Goal: Answer question/provide support

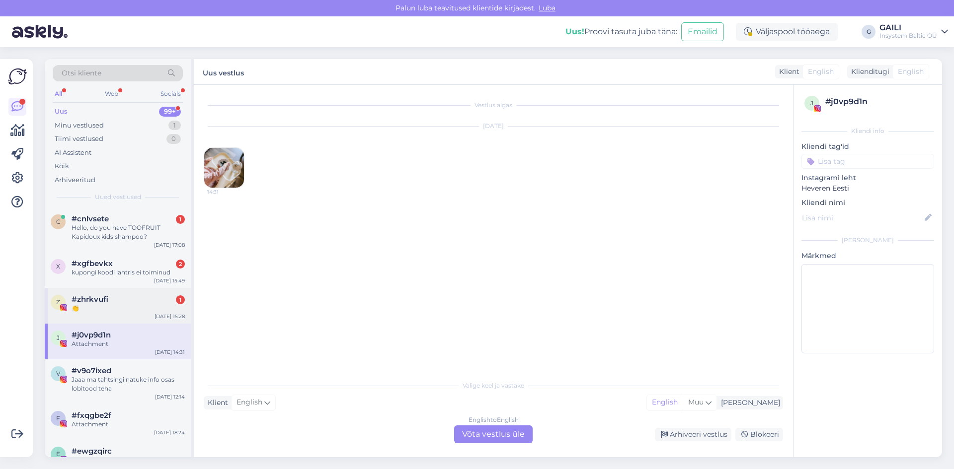
click at [101, 302] on span "#zhrkvufi" at bounding box center [90, 299] width 37 height 9
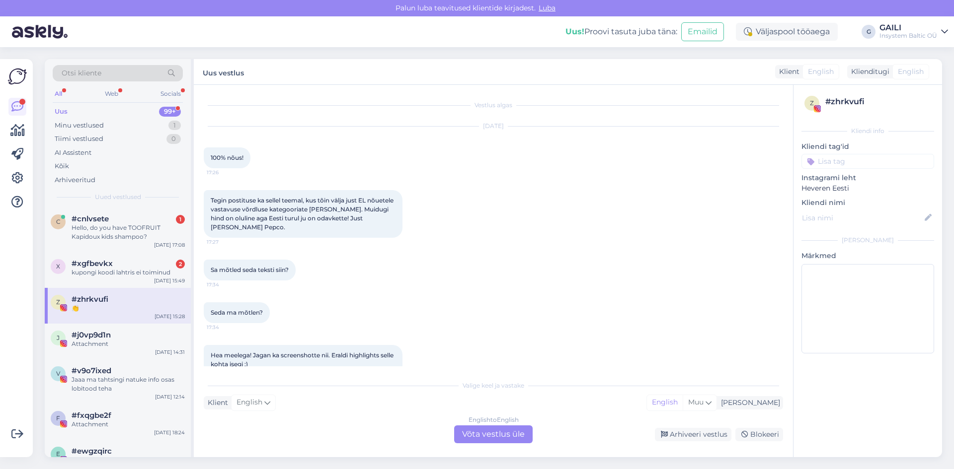
scroll to position [577, 0]
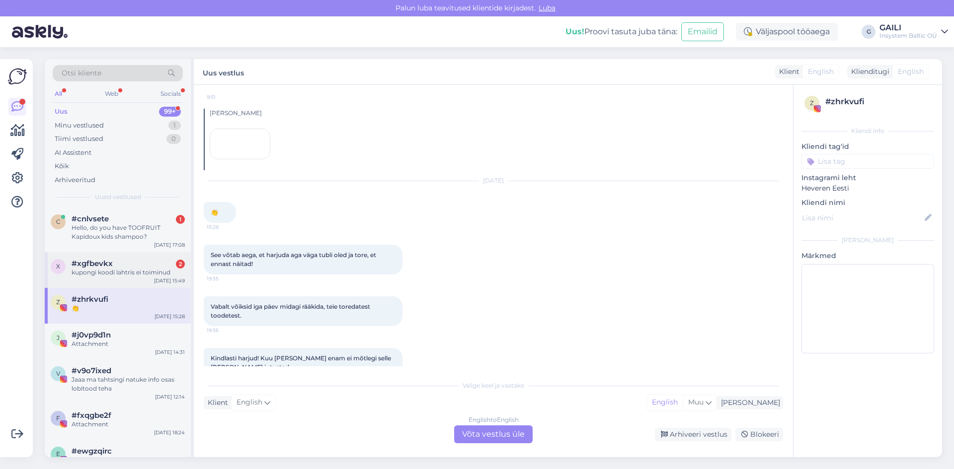
click at [107, 275] on div "kupongi koodi lahtris ei toiminud" at bounding box center [128, 272] width 113 height 9
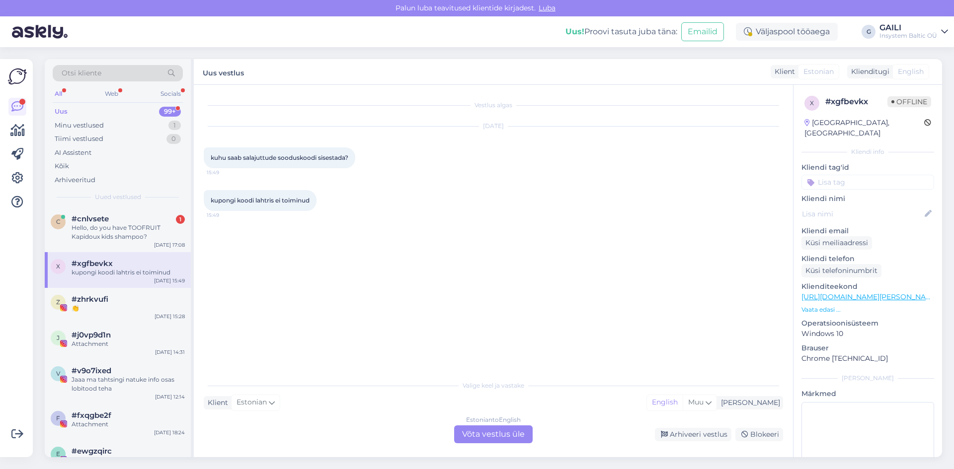
scroll to position [0, 0]
click at [124, 239] on div "Hello, do you have TOOFRUIT Kapidoux kids shampoo?" at bounding box center [128, 232] width 113 height 18
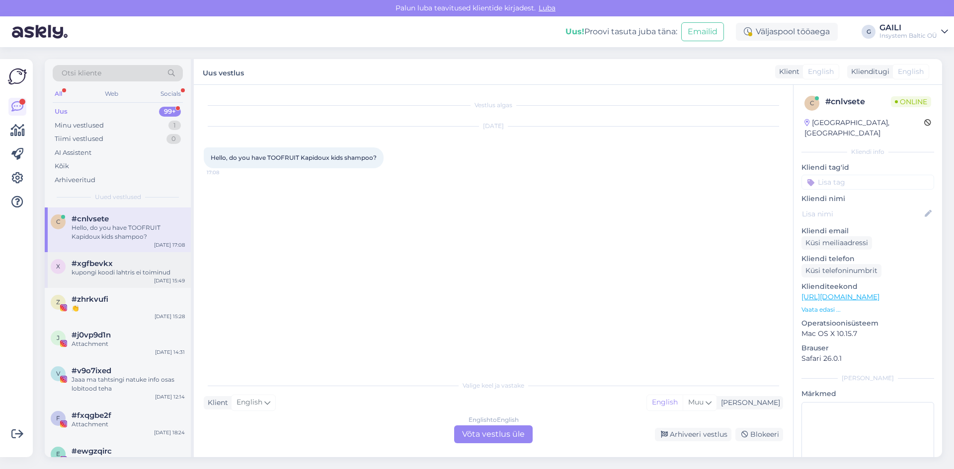
click at [118, 269] on div "kupongi koodi lahtris ei toiminud" at bounding box center [128, 272] width 113 height 9
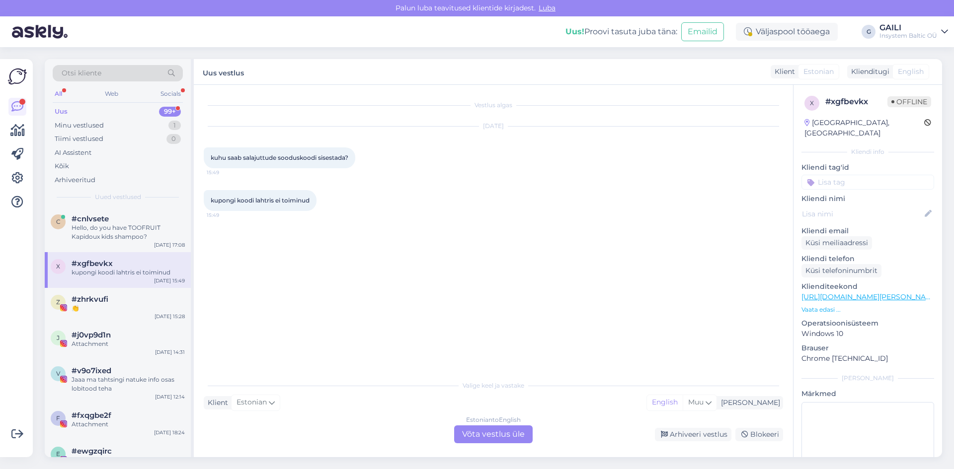
click at [487, 437] on div "Estonian to English Võta vestlus üle" at bounding box center [493, 435] width 78 height 18
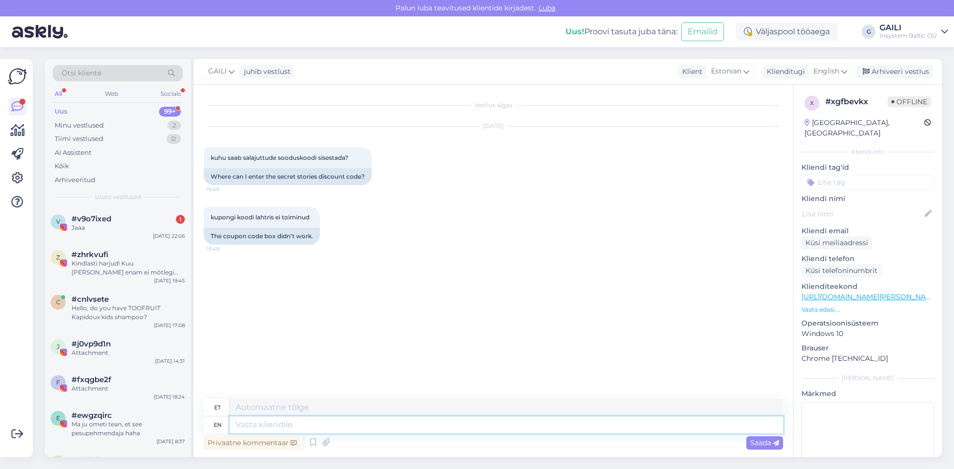
click at [491, 424] on textarea at bounding box center [505, 425] width 553 height 17
type textarea "Tere!"
type textarea "Tere"
type textarea "Tere!"
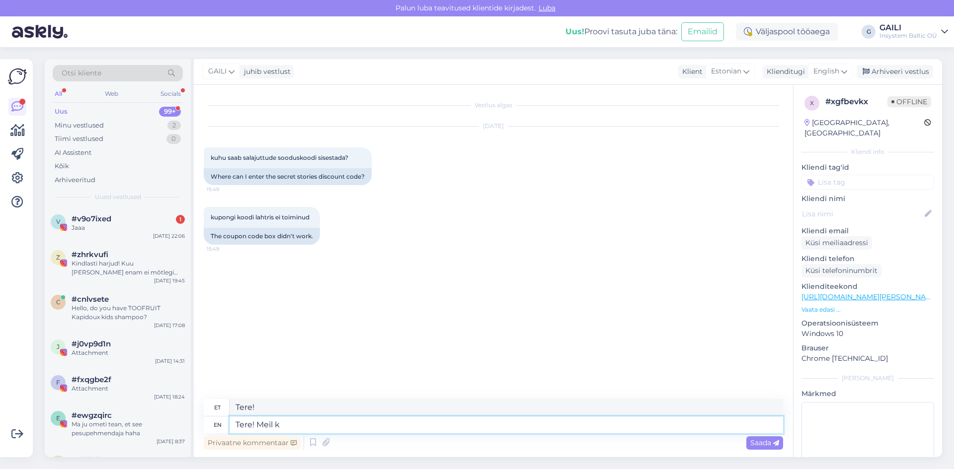
type textarea "Tere! [PERSON_NAME]"
type textarea "Tere! Meil"
type textarea "Tere! Meil kahjuks"
type textarea "Tere! Meil ​​kahjuks"
type textarea "Tere! Meil kahjuks ei o"
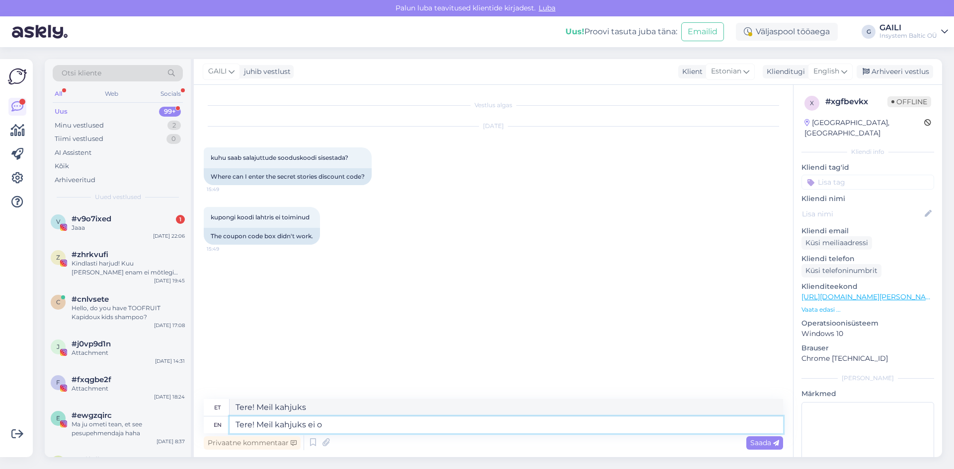
type textarea "Tere! Meil ​​kahjuks ei"
type textarea "Tere! Meil kahjuks ei ole"
type textarea "Tere! Meil ​​kahjuks ei ole"
type textarea "Tere! Meil kahjuks ei [PERSON_NAME]"
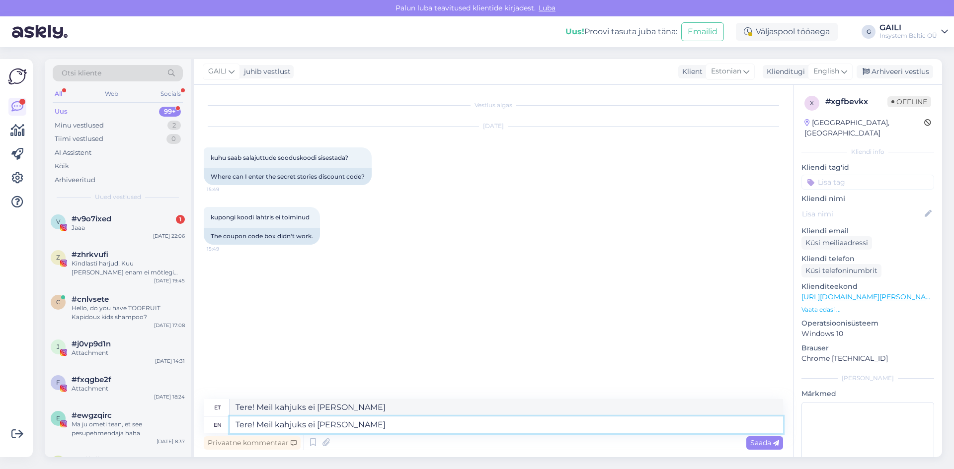
type textarea "Tere! Meil kahjuks ei [PERSON_NAME]."
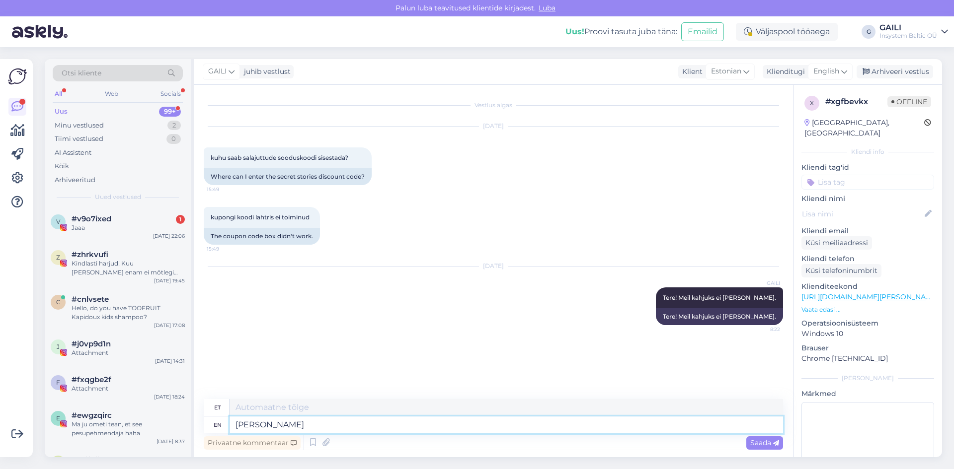
type textarea "Kui l"
type textarea "[PERSON_NAME]"
type textarea "Kui logite si"
type textarea "Kui logiit"
type textarea "Kui logite siss"
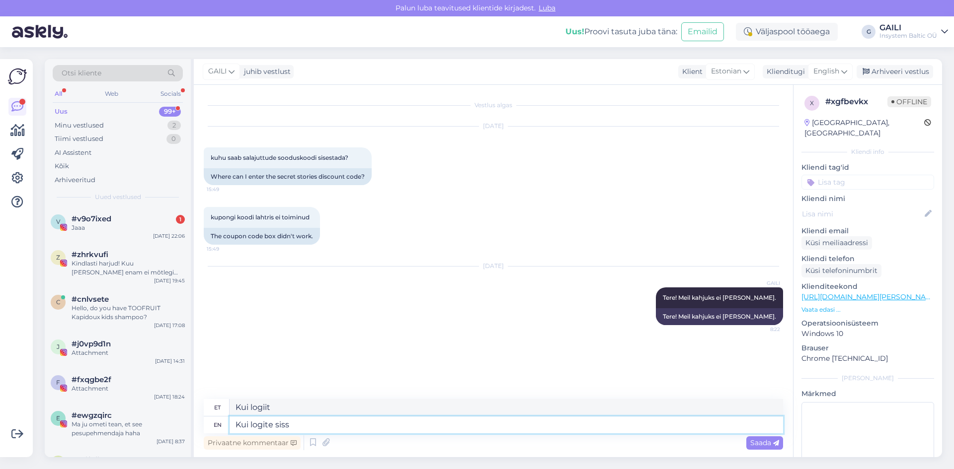
type textarea "Kui logite si"
type textarea "Kui logite sisse ka"
type textarea "Kui logite sisse"
type textarea "Kui logite sisse kasutaj"
type textarea "Kui logite sisse kasutab"
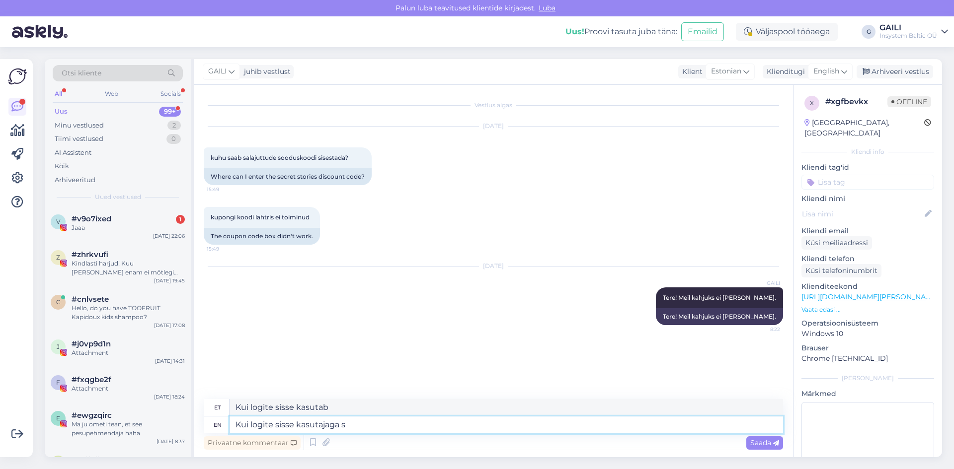
type textarea "Kui logite sisse kasutajaga sa"
type textarea "Kui logite sisse kasutajaga"
type textarea "Kui logite sisse kasutajaga saate"
type textarea "Kui logite sisse kasutajaga saates"
type textarea "Kui logite sisse kasutajaga saate -10%"
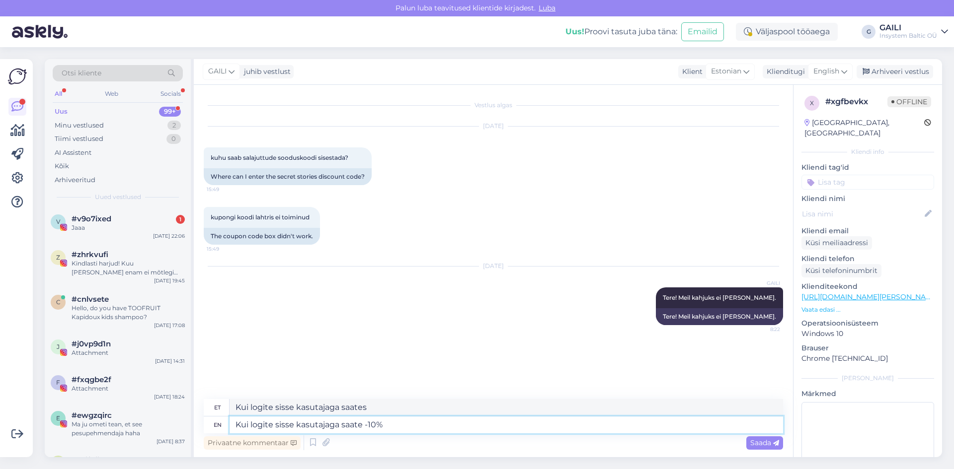
type textarea "Kui logite sisse kasutajaga saate -10"
type textarea "Kui logite sisse kasutajaga saate -10%"
type textarea "Kui logite sisse kasutajaga saates -10%"
type textarea "Kui logite sisse kasutajaga saate -10% :)"
type textarea "Kui logite sisse kasutajaga saates -10% :)"
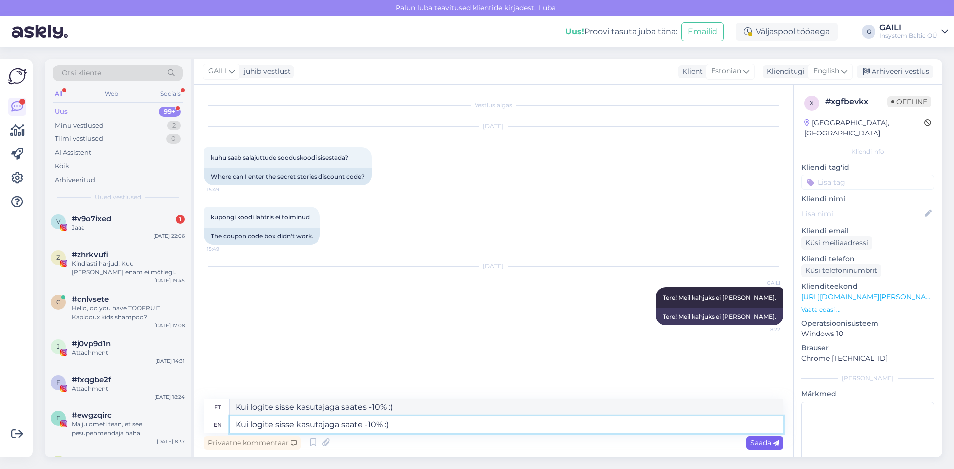
type textarea "Kui logite sisse kasutajaga saate -10% :)"
click at [768, 444] on span "Saada" at bounding box center [764, 443] width 29 height 9
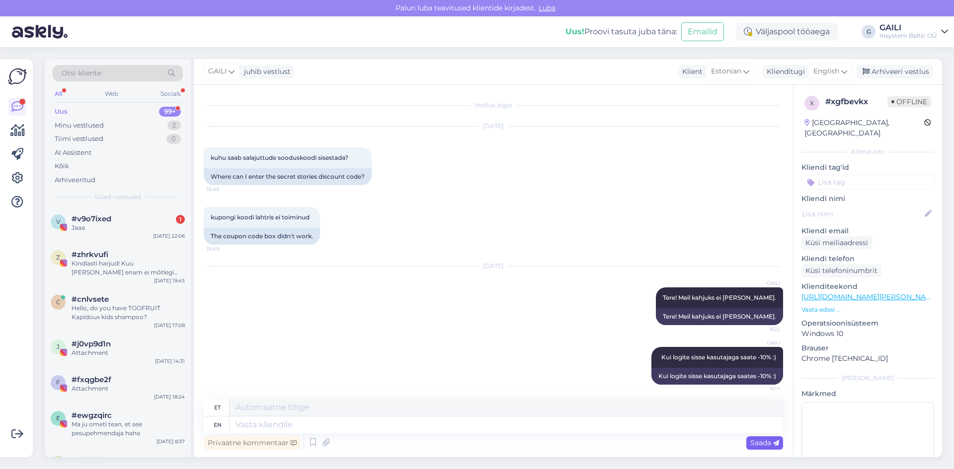
scroll to position [5, 0]
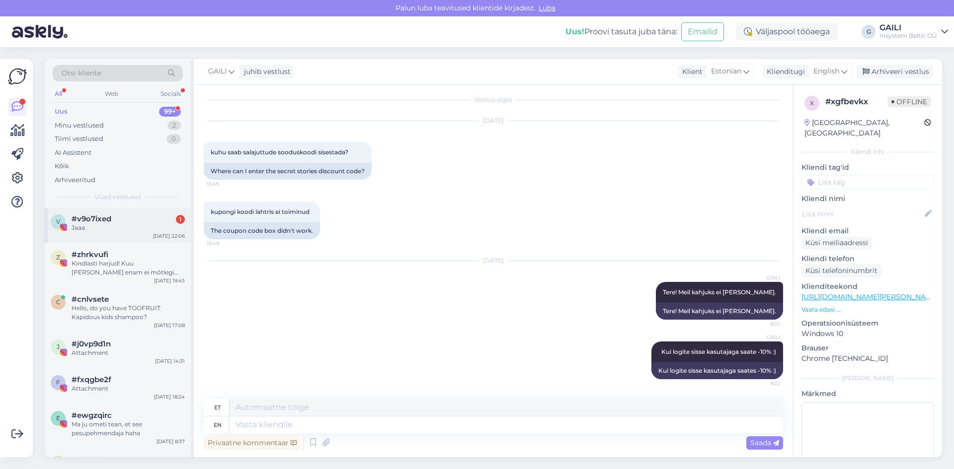
click at [109, 225] on div "Jaaa" at bounding box center [128, 227] width 113 height 9
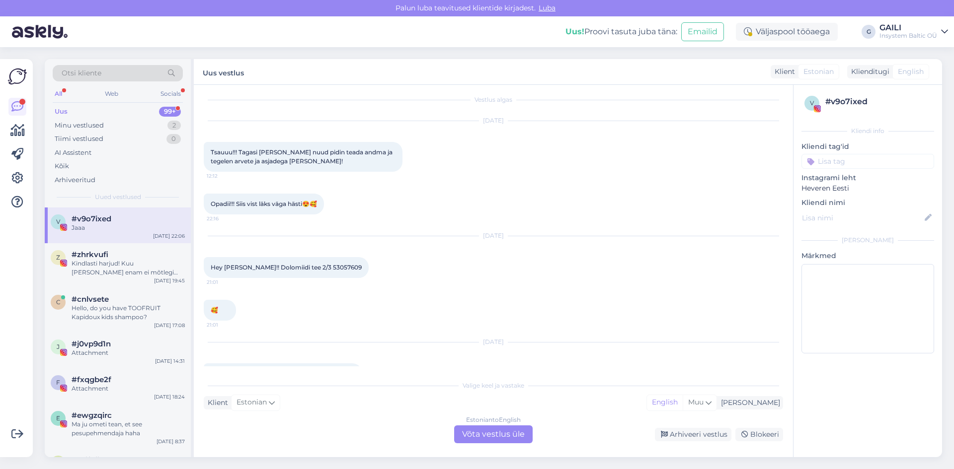
scroll to position [77, 0]
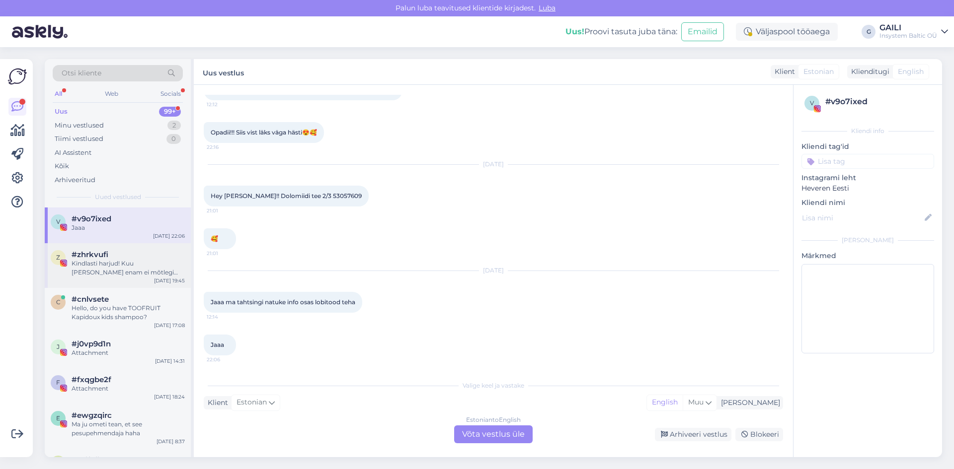
click at [101, 258] on span "#zhrkvufi" at bounding box center [90, 254] width 37 height 9
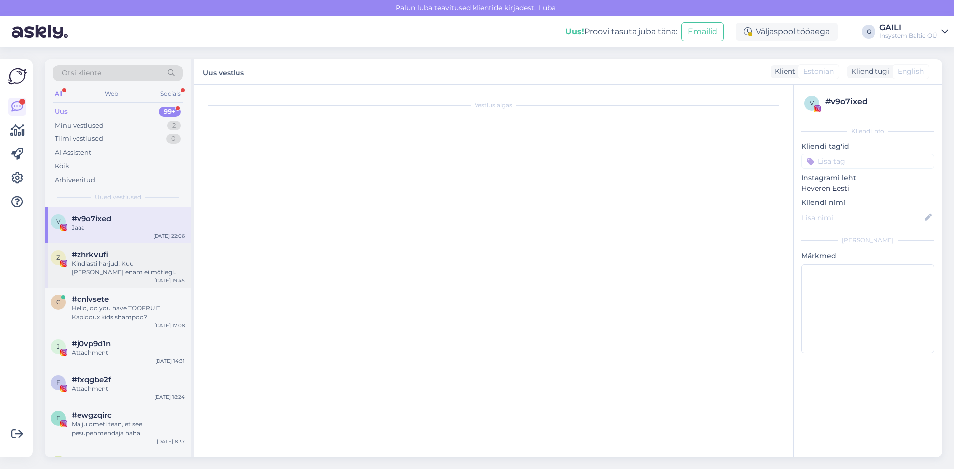
scroll to position [635, 0]
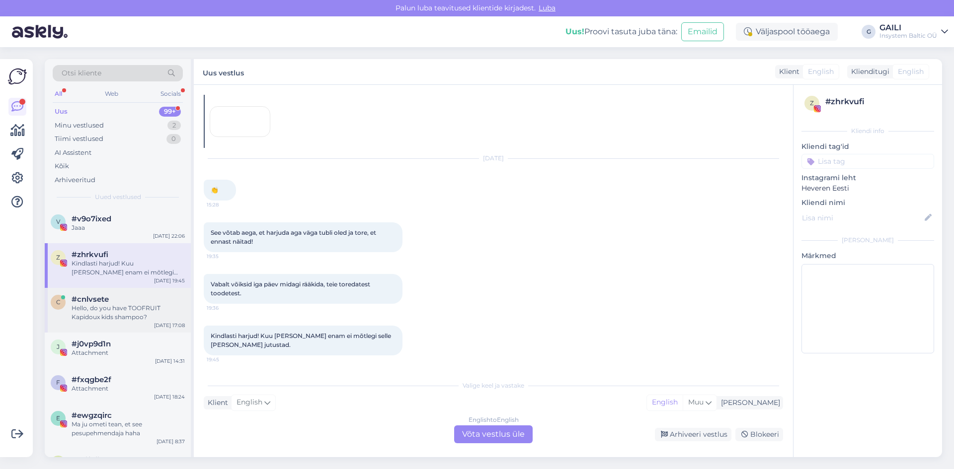
click at [127, 311] on div "Hello, do you have TOOFRUIT Kapidoux kids shampoo?" at bounding box center [128, 313] width 113 height 18
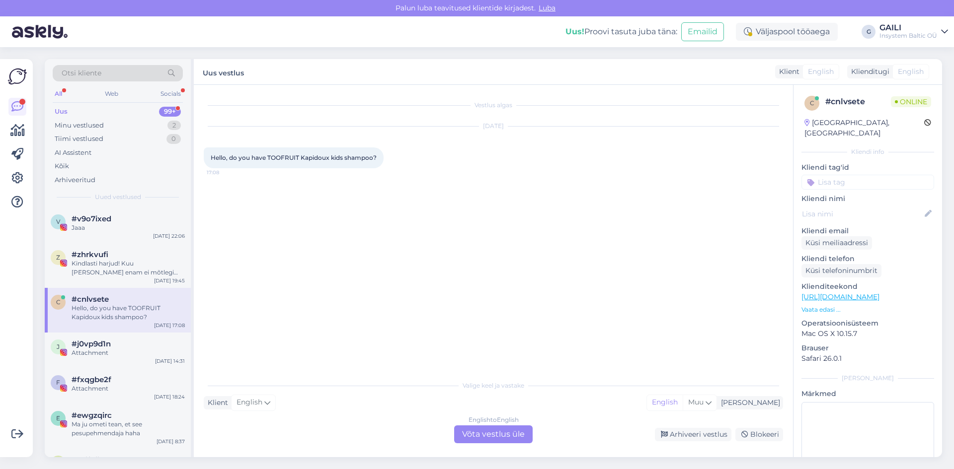
scroll to position [0, 0]
click at [318, 159] on span "Hello, do you have TOOFRUIT Kapidoux kids shampoo?" at bounding box center [294, 157] width 166 height 7
copy span "Kapidoux"
click at [484, 433] on div "English to English Võta vestlus üle" at bounding box center [493, 435] width 78 height 18
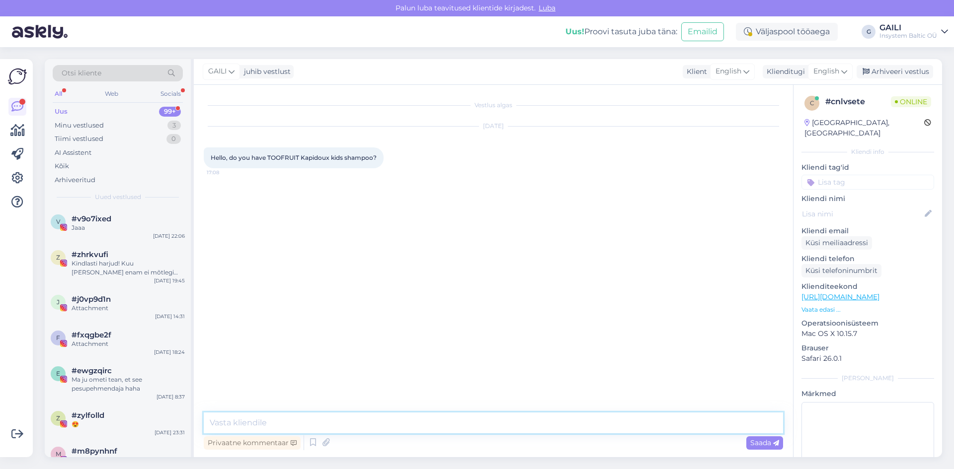
click at [400, 427] on textarea at bounding box center [493, 423] width 579 height 21
paste textarea "[URL][DOMAIN_NAME]"
type textarea "Hello, Yes we have. [URL][DOMAIN_NAME]"
